Goal: Navigation & Orientation: Find specific page/section

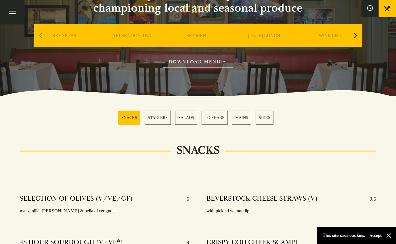
scroll to position [76, 0]
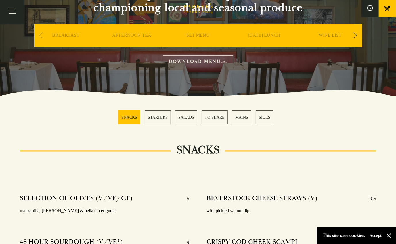
click at [237, 119] on link "MAINS" at bounding box center [241, 117] width 19 height 14
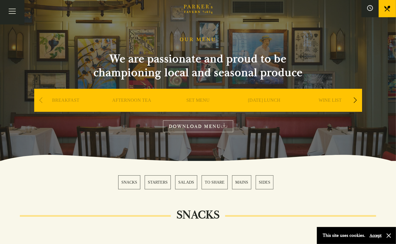
scroll to position [10, 0]
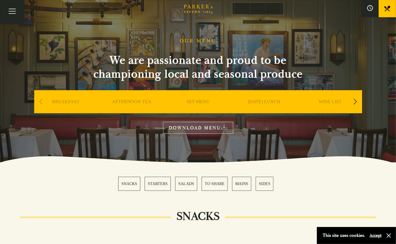
click at [356, 102] on div "Next slide" at bounding box center [355, 101] width 8 height 13
click at [272, 101] on link "A LA CARTE" at bounding box center [264, 110] width 27 height 23
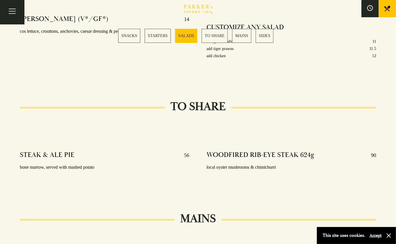
scroll to position [804, 0]
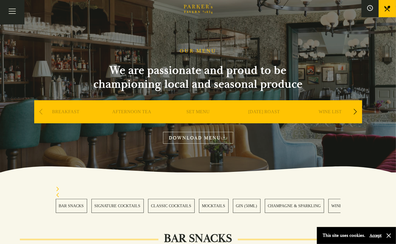
click at [184, 208] on link "CLASSIC COCKTAILS" at bounding box center [171, 206] width 47 height 14
